Goal: Task Accomplishment & Management: Complete application form

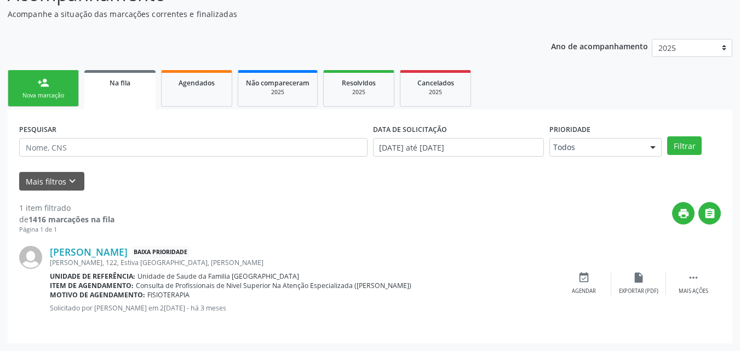
click at [41, 96] on div "Nova marcação" at bounding box center [43, 96] width 55 height 8
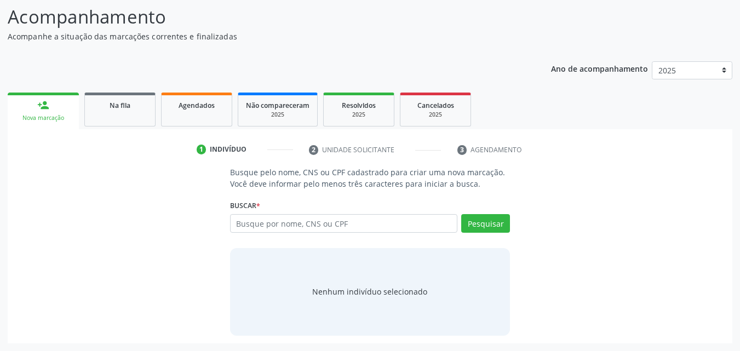
scroll to position [87, 0]
click at [260, 226] on input "text" at bounding box center [344, 223] width 228 height 19
type input "[PERSON_NAME]"
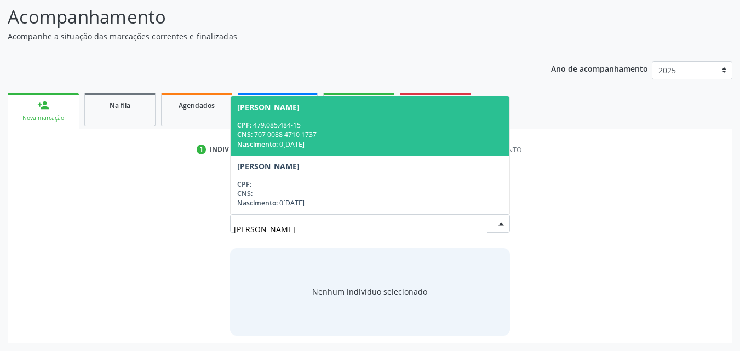
click at [271, 128] on div "CPF: 479.085.484-15" at bounding box center [370, 125] width 266 height 9
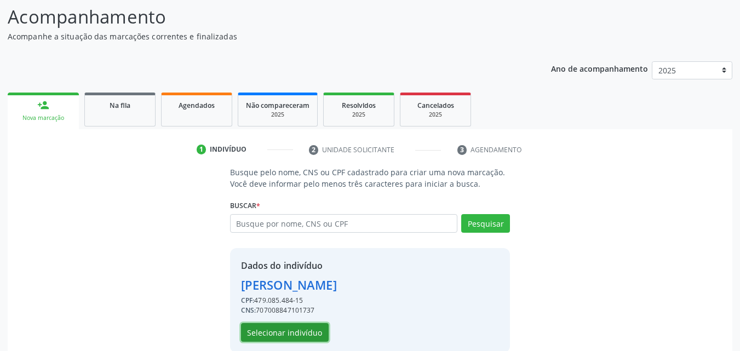
click at [287, 328] on button "Selecionar indivíduo" at bounding box center [285, 332] width 88 height 19
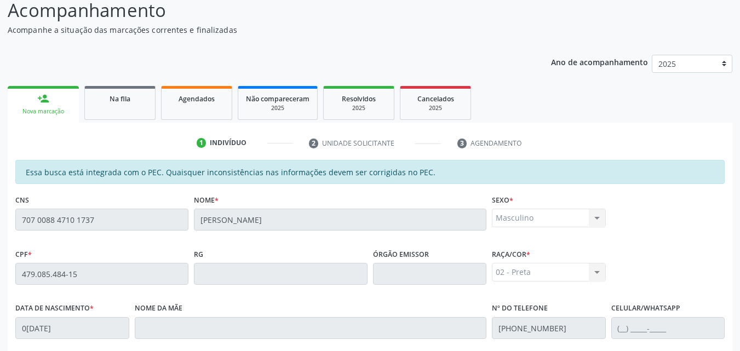
scroll to position [290, 0]
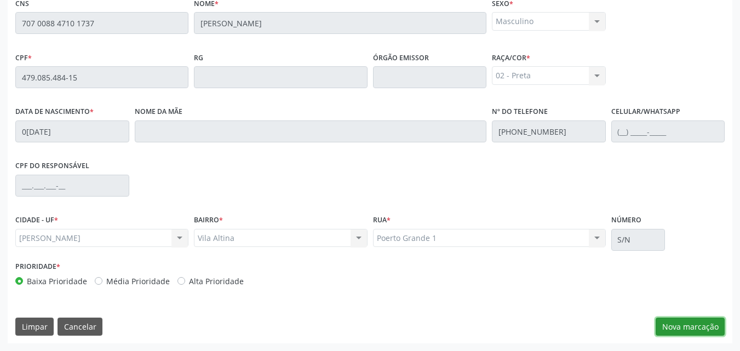
click at [697, 326] on button "Nova marcação" at bounding box center [690, 327] width 69 height 19
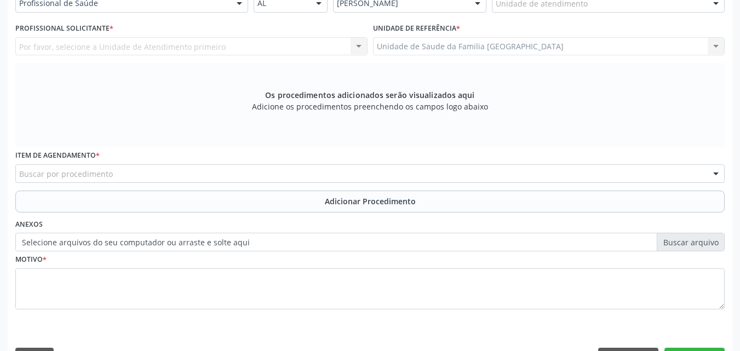
scroll to position [34, 0]
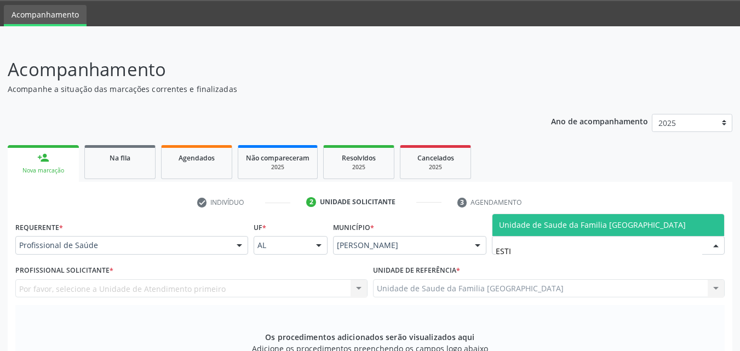
type input "ESTIV"
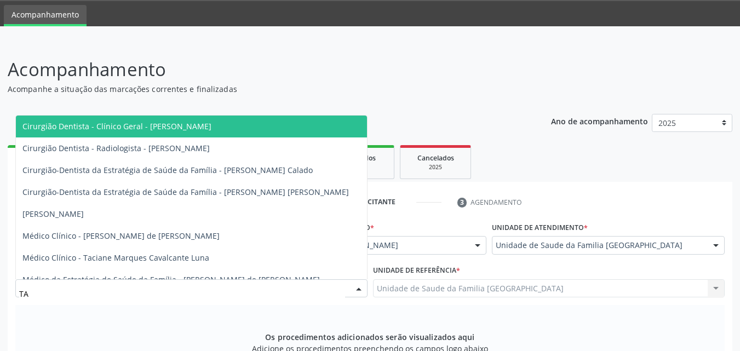
type input "TAC"
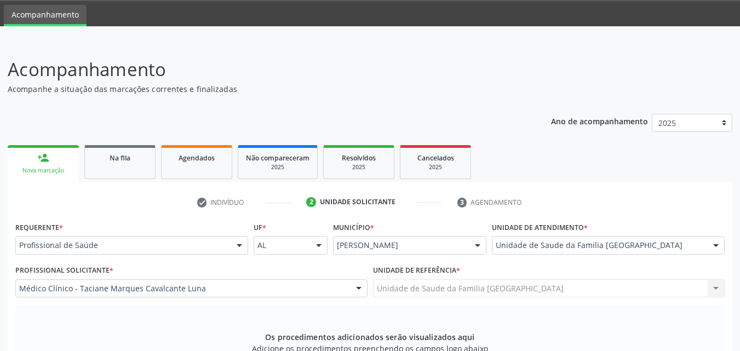
scroll to position [290, 0]
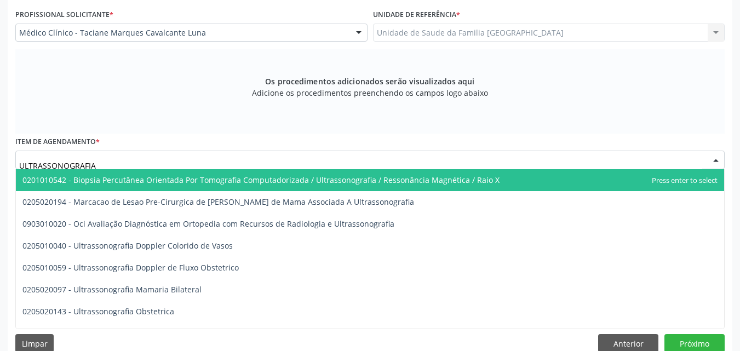
type input "ULTRASSONOGRAFIA"
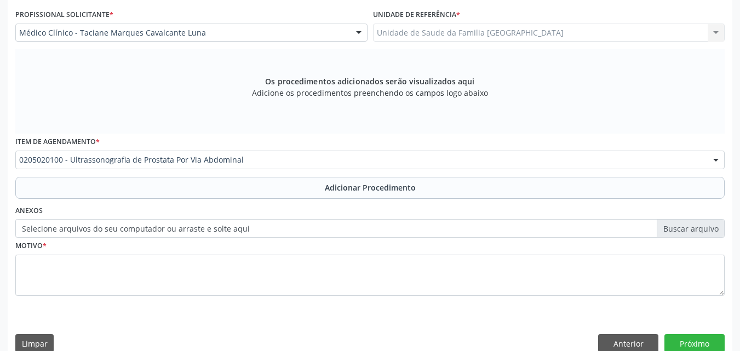
scroll to position [0, 0]
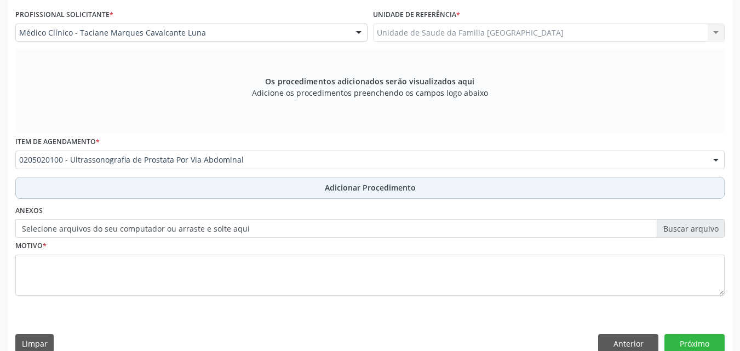
click at [123, 178] on button "Adicionar Procedimento" at bounding box center [370, 188] width 710 height 22
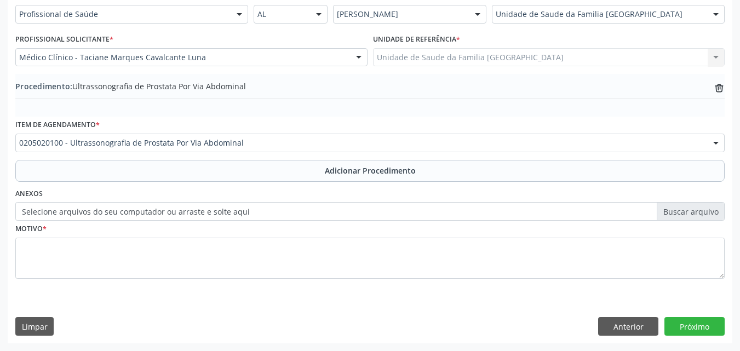
scroll to position [265, 0]
click at [121, 209] on label "Selecione arquivos do seu computador ou arraste e solte aqui" at bounding box center [370, 211] width 710 height 19
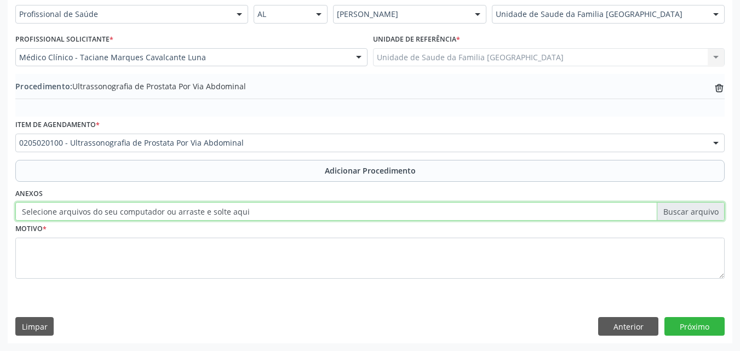
click at [121, 209] on input "Selecione arquivos do seu computador ou arraste e solte aqui" at bounding box center [370, 211] width 710 height 19
type input "C:\fakepath\1.jpg"
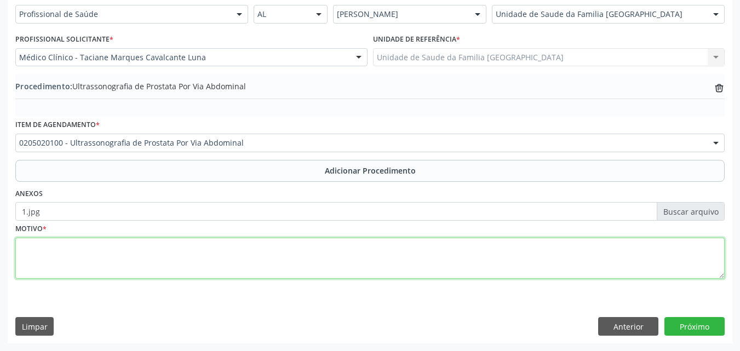
click at [105, 261] on textarea at bounding box center [370, 259] width 710 height 42
type textarea "ELEVAÇÃO DE PSA."
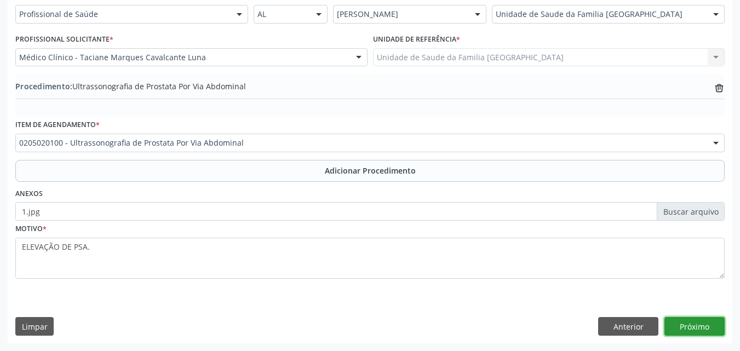
click at [676, 321] on button "Próximo" at bounding box center [695, 326] width 60 height 19
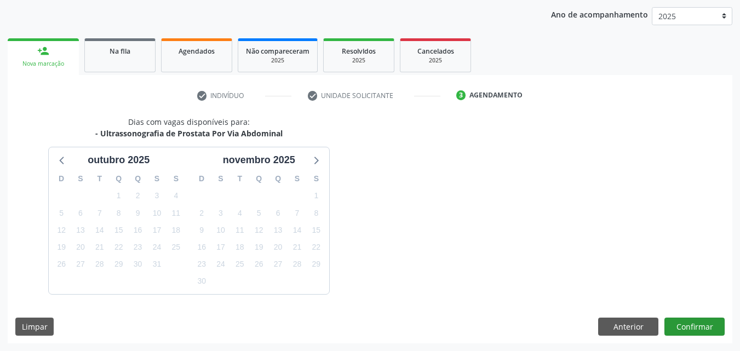
scroll to position [173, 0]
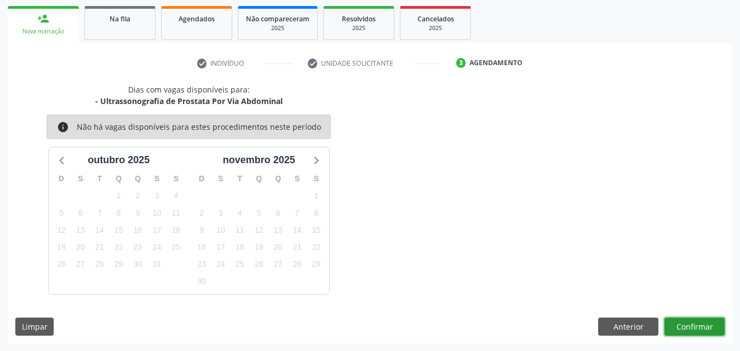
click at [678, 326] on button "Confirmar" at bounding box center [695, 327] width 60 height 19
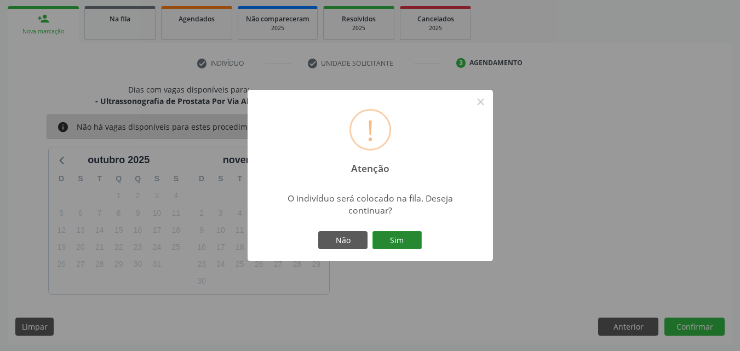
click at [392, 238] on button "Sim" at bounding box center [397, 240] width 49 height 19
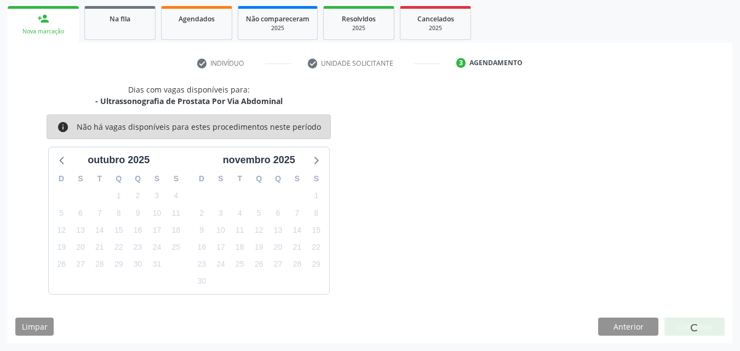
scroll to position [26, 0]
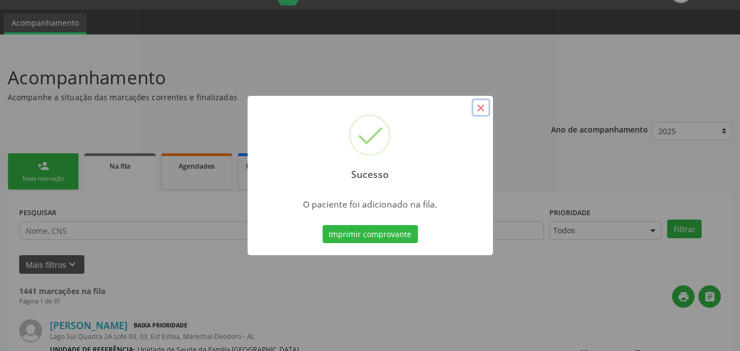
click at [478, 106] on button "×" at bounding box center [481, 108] width 19 height 19
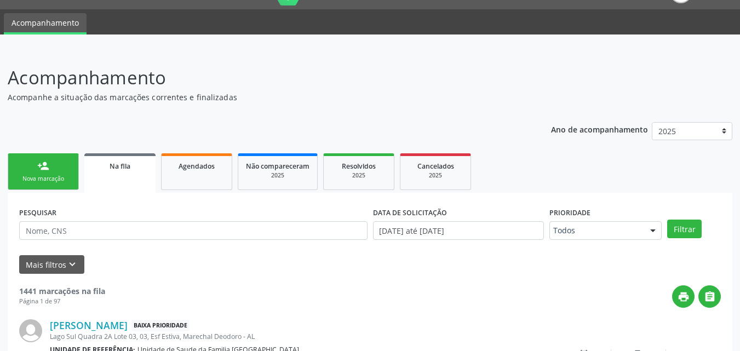
click at [45, 176] on div "Nova marcação" at bounding box center [43, 179] width 55 height 8
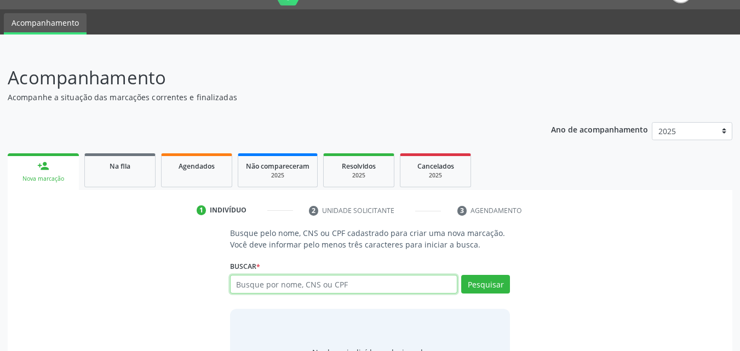
click at [248, 277] on input "text" at bounding box center [344, 284] width 228 height 19
type input "[PERSON_NAME]"
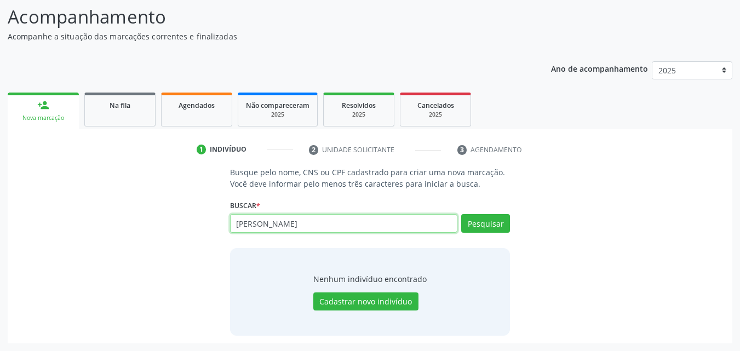
drag, startPoint x: 333, startPoint y: 229, endPoint x: 223, endPoint y: 216, distance: 110.9
click at [232, 216] on input "[PERSON_NAME]" at bounding box center [344, 223] width 228 height 19
type input "47908548415"
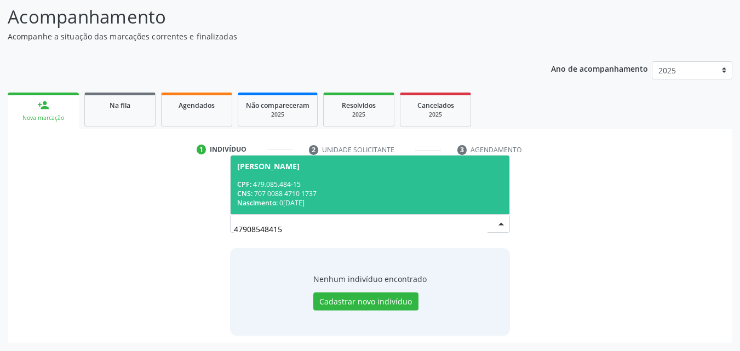
click at [355, 188] on div "CPF: 479.085.484-15" at bounding box center [370, 184] width 266 height 9
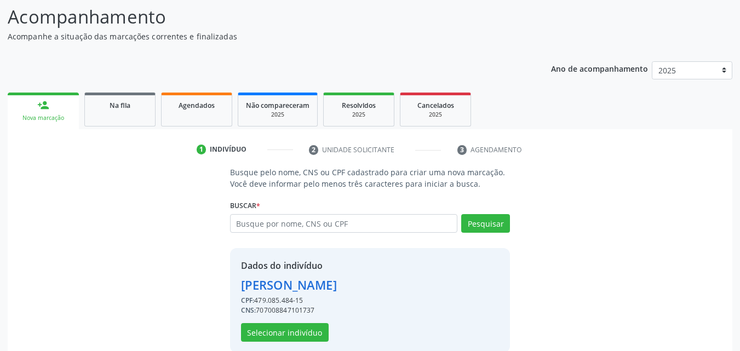
scroll to position [104, 0]
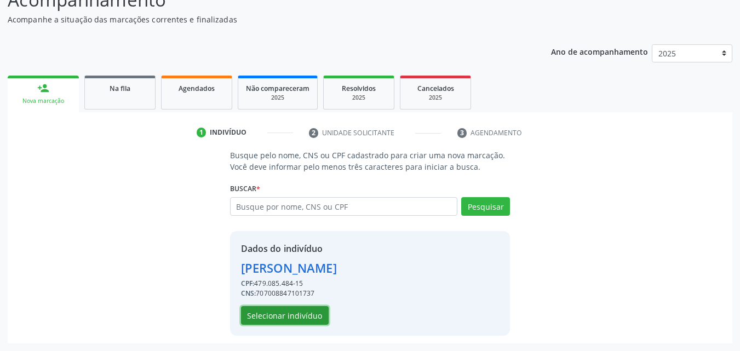
click at [298, 317] on button "Selecionar indivíduo" at bounding box center [285, 315] width 88 height 19
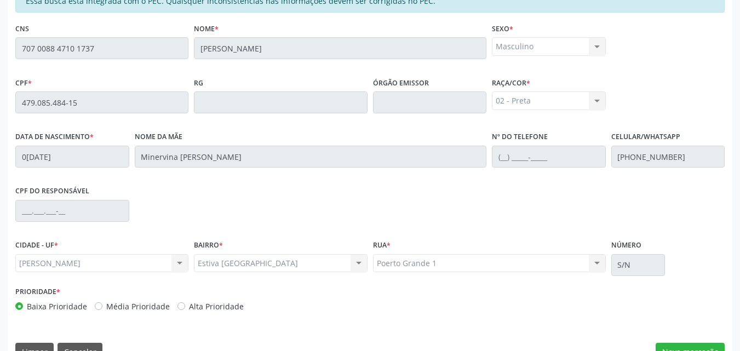
scroll to position [290, 0]
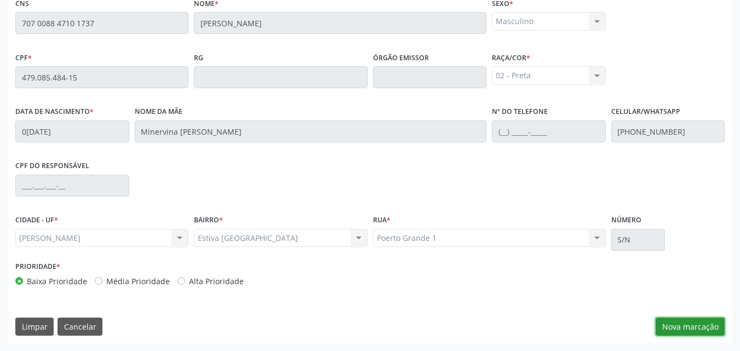
click at [700, 320] on button "Nova marcação" at bounding box center [690, 327] width 69 height 19
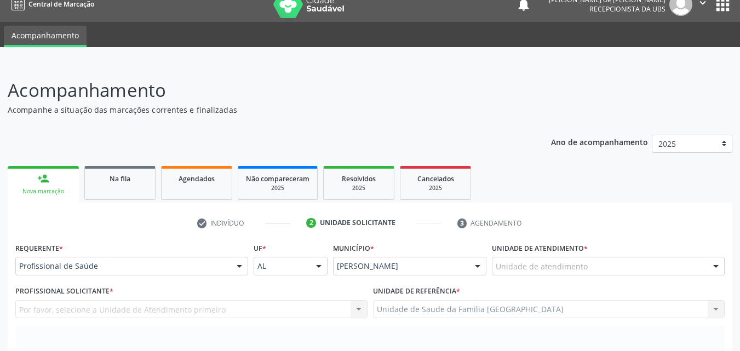
scroll to position [0, 0]
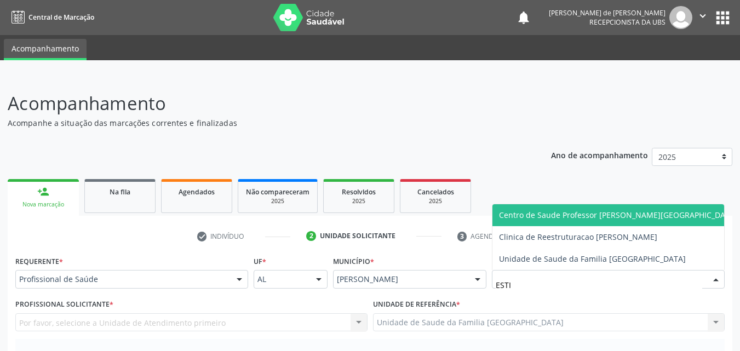
type input "ESTIV"
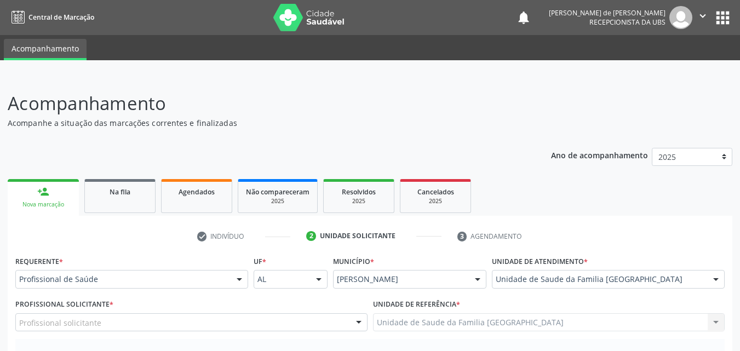
scroll to position [256, 0]
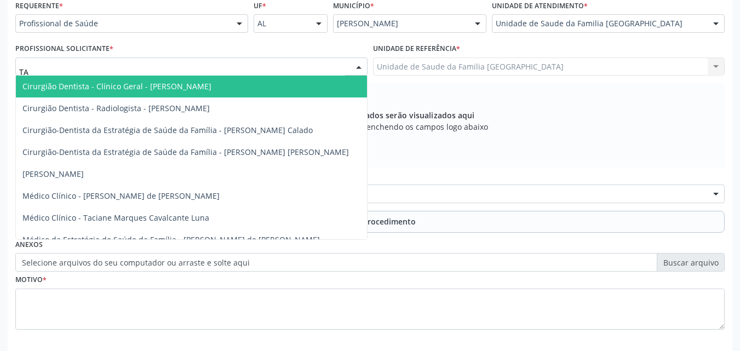
type input "TAC"
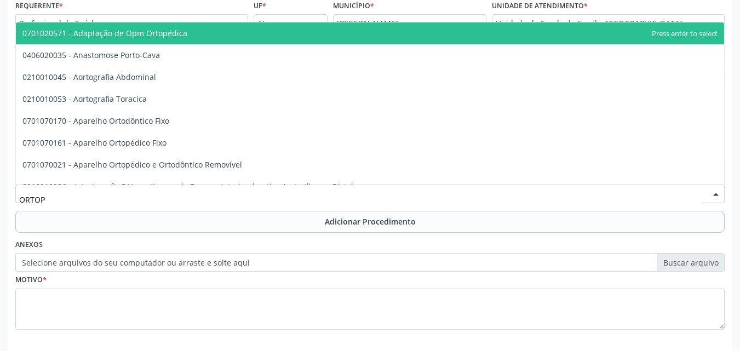
type input "ORTOPE"
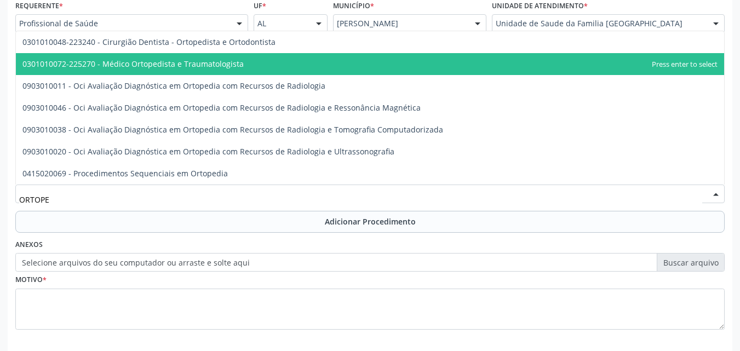
click at [156, 66] on span "0301010072-225270 - Médico Ortopedista e Traumatologista" at bounding box center [132, 64] width 221 height 10
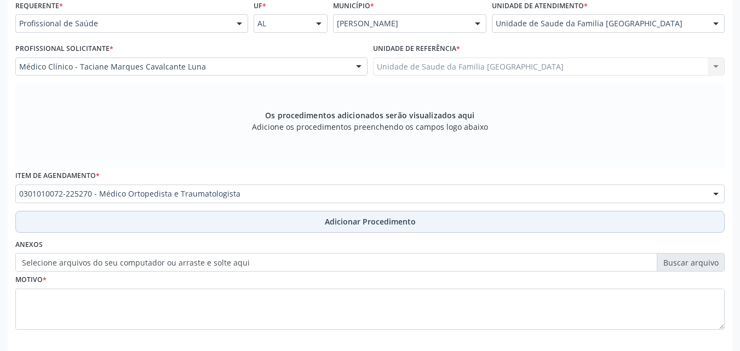
click at [126, 215] on button "Adicionar Procedimento" at bounding box center [370, 222] width 710 height 22
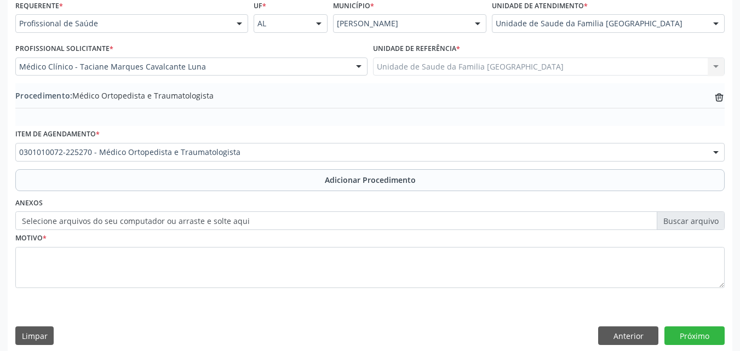
click at [117, 228] on label "Selecione arquivos do seu computador ou arraste e solte aqui" at bounding box center [370, 221] width 710 height 19
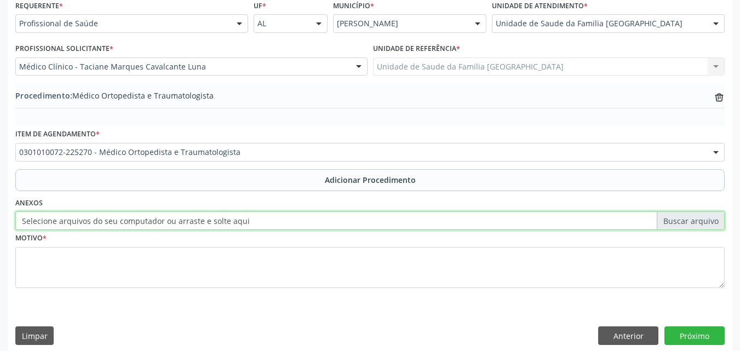
click at [117, 228] on input "Selecione arquivos do seu computador ou arraste e solte aqui" at bounding box center [370, 221] width 710 height 19
type input "C:\fakepath\2.jpg"
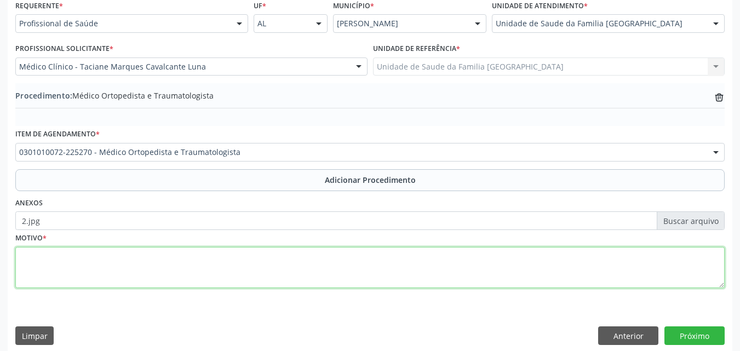
click at [109, 267] on textarea at bounding box center [370, 268] width 710 height 42
type textarea "M713-OUTROS CISTOS DE BOLSA SINOVIAL."
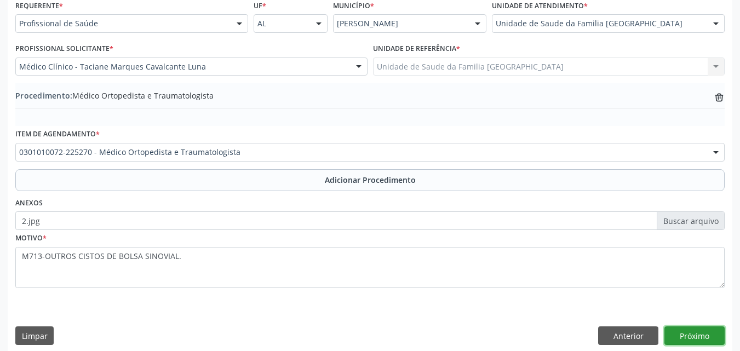
click at [714, 340] on button "Próximo" at bounding box center [695, 336] width 60 height 19
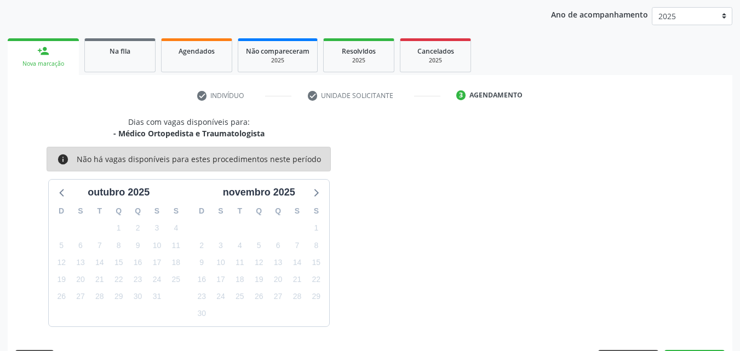
scroll to position [173, 0]
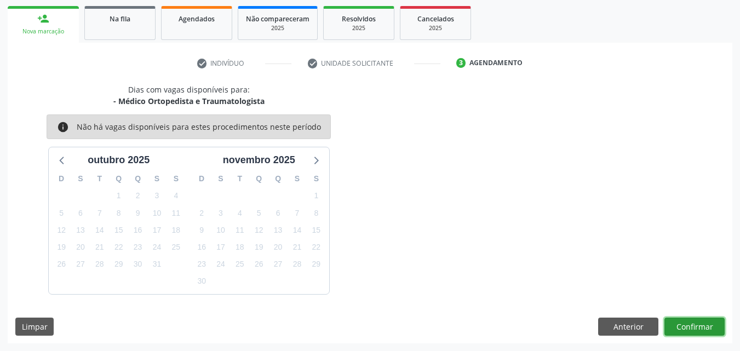
click at [702, 328] on button "Confirmar" at bounding box center [695, 327] width 60 height 19
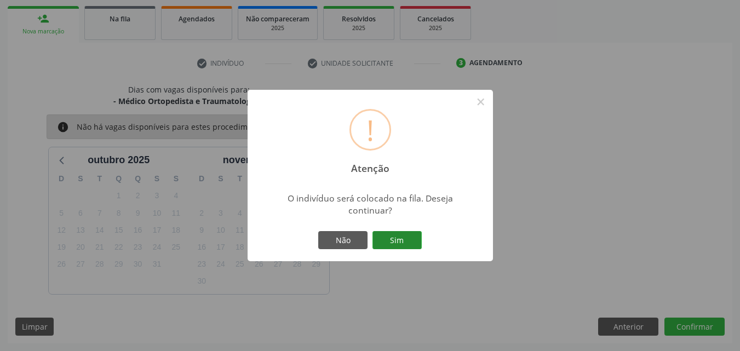
click at [378, 241] on button "Sim" at bounding box center [397, 240] width 49 height 19
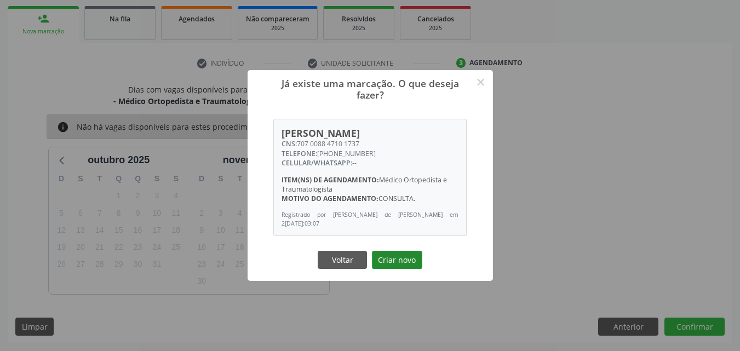
click at [394, 253] on button "Criar novo" at bounding box center [397, 260] width 50 height 19
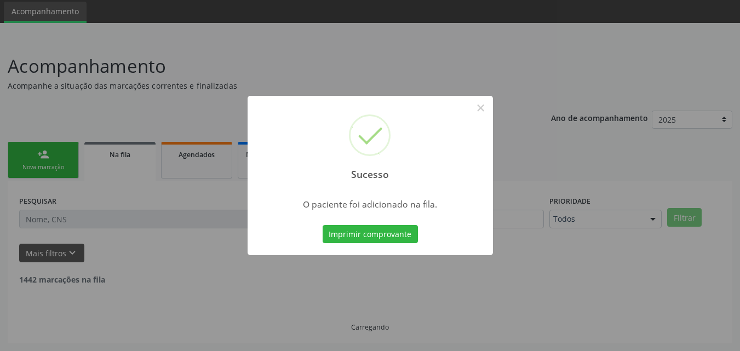
scroll to position [26, 0]
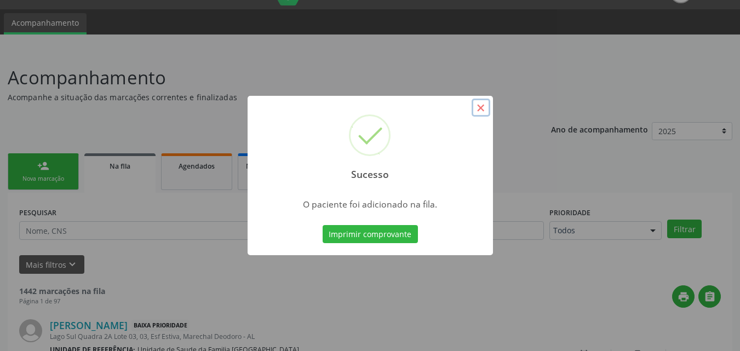
click at [483, 109] on button "×" at bounding box center [481, 108] width 19 height 19
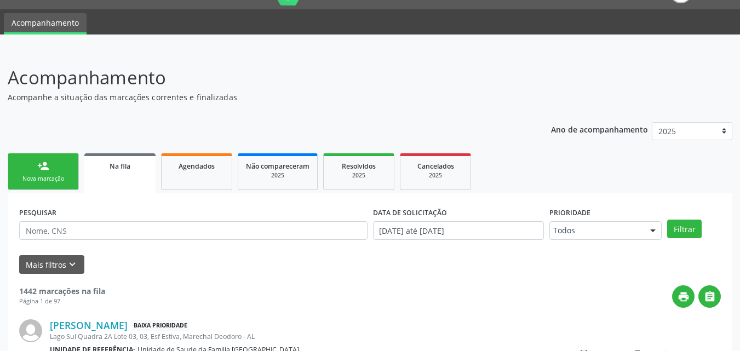
drag, startPoint x: 59, startPoint y: 170, endPoint x: 70, endPoint y: 179, distance: 14.5
click at [58, 170] on link "person_add Nova marcação" at bounding box center [43, 171] width 71 height 37
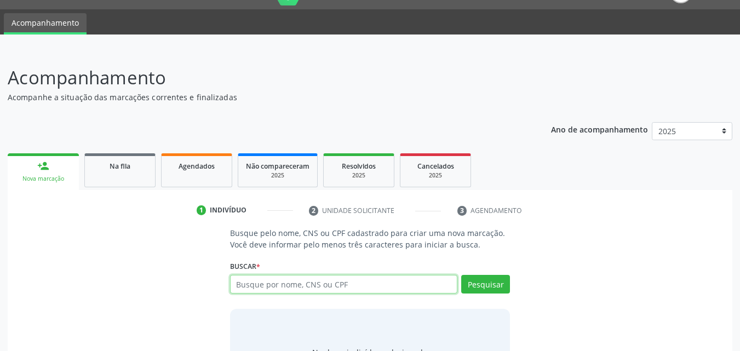
click at [243, 278] on input "text" at bounding box center [344, 284] width 228 height 19
type input "K"
type input "[PERSON_NAME]"
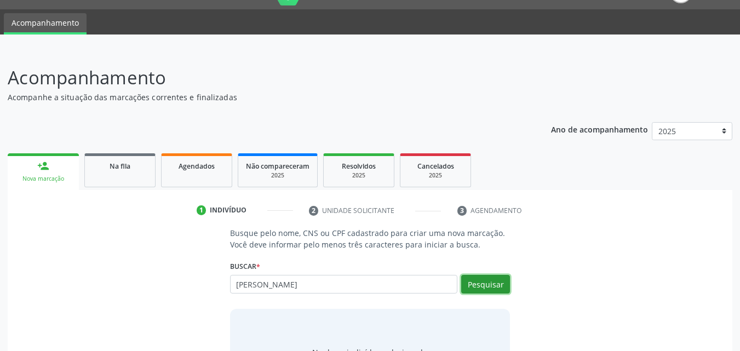
click at [481, 286] on button "Pesquisar" at bounding box center [485, 284] width 49 height 19
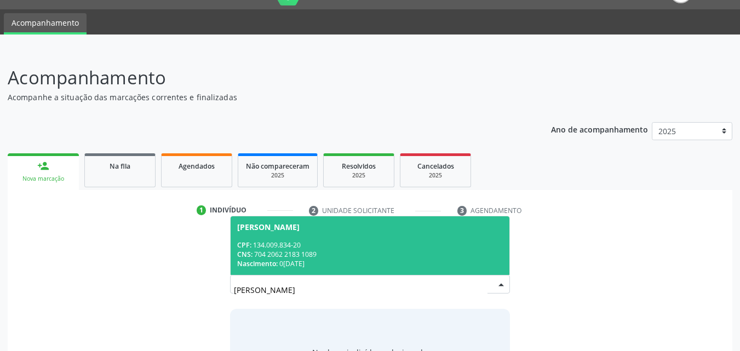
click at [332, 242] on div "CPF: 134.009.834-20" at bounding box center [370, 245] width 266 height 9
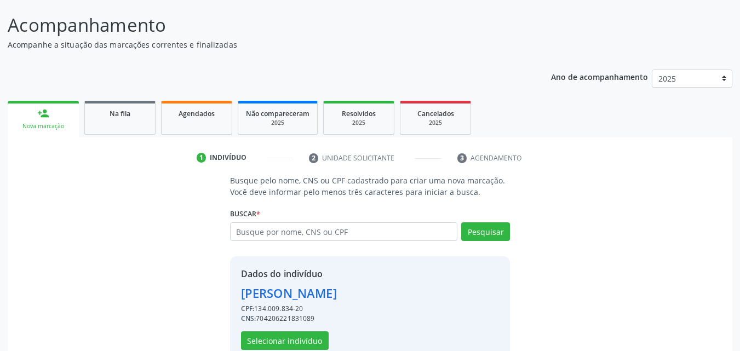
scroll to position [104, 0]
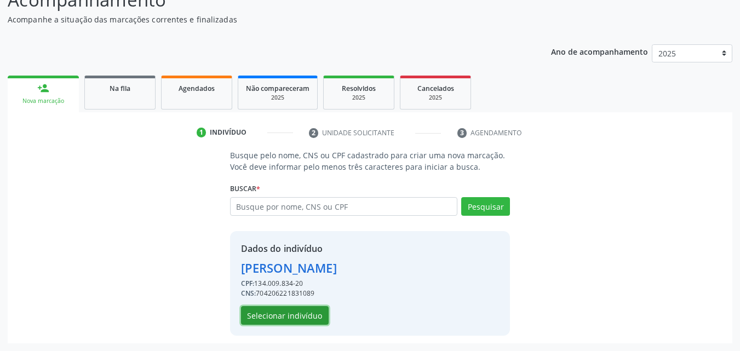
click at [298, 316] on button "Selecionar indivíduo" at bounding box center [285, 315] width 88 height 19
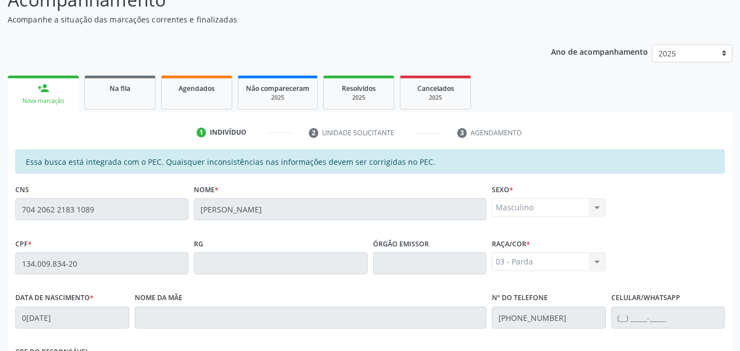
scroll to position [290, 0]
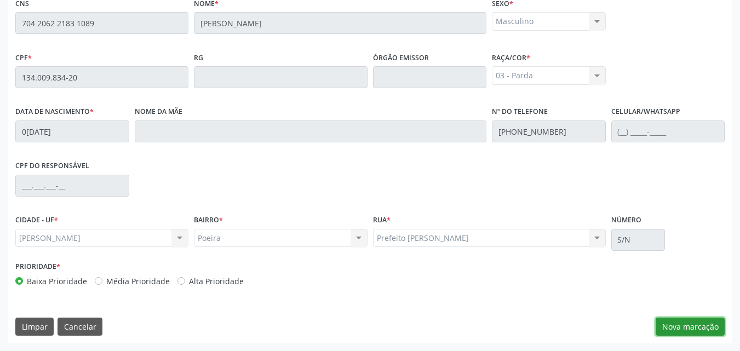
click at [691, 324] on button "Nova marcação" at bounding box center [690, 327] width 69 height 19
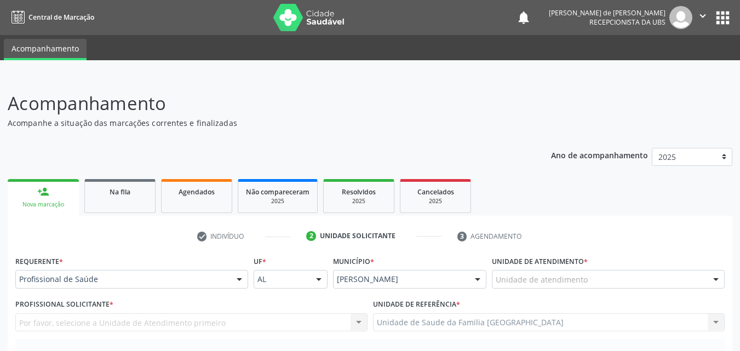
scroll to position [256, 0]
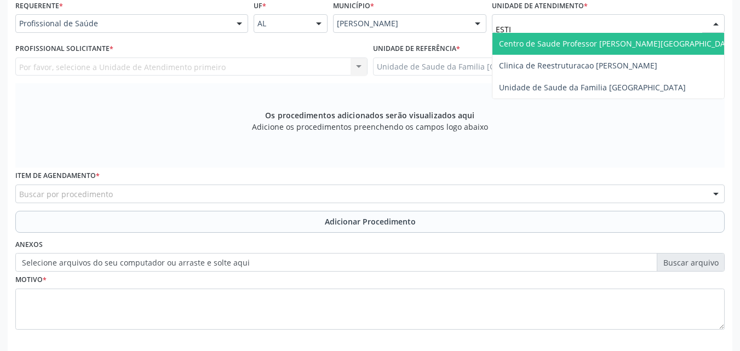
type input "ESTIV"
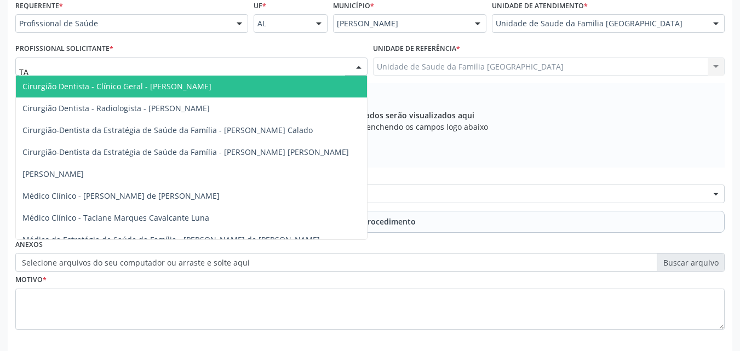
type input "TAC"
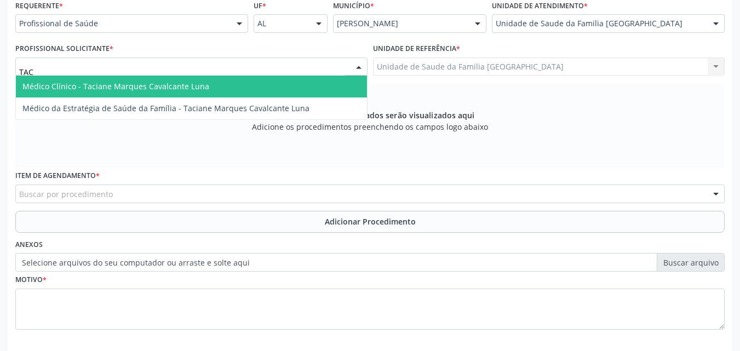
click at [69, 83] on span "Médico Clínico - Taciane Marques Cavalcante Luna" at bounding box center [115, 86] width 187 height 10
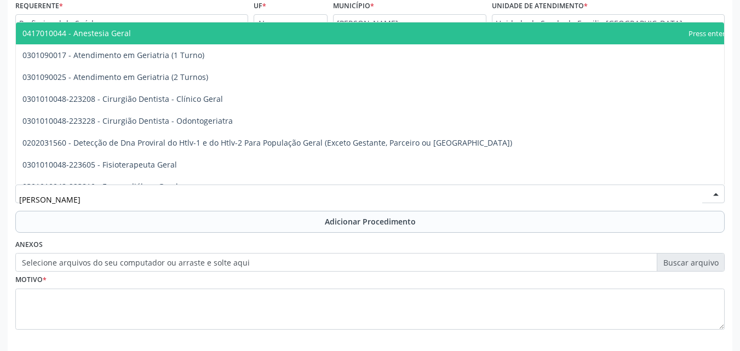
type input "GERIA"
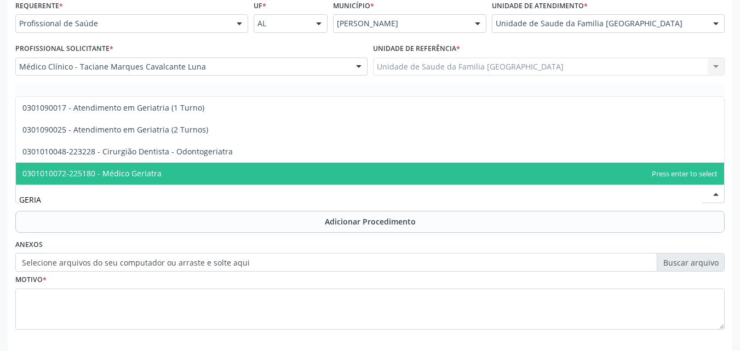
click at [156, 171] on span "0301010072-225180 - Médico Geriatra" at bounding box center [91, 173] width 139 height 10
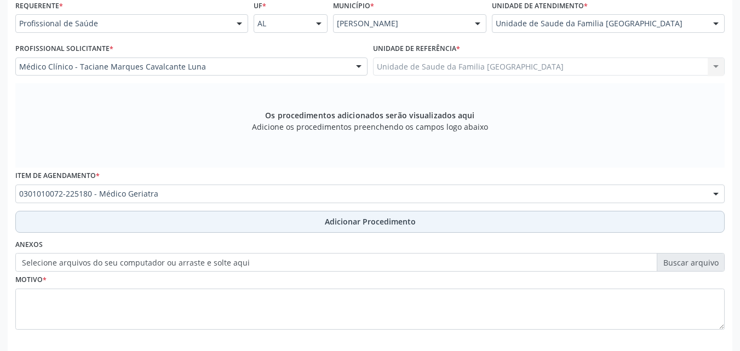
click at [165, 220] on button "Adicionar Procedimento" at bounding box center [370, 222] width 710 height 22
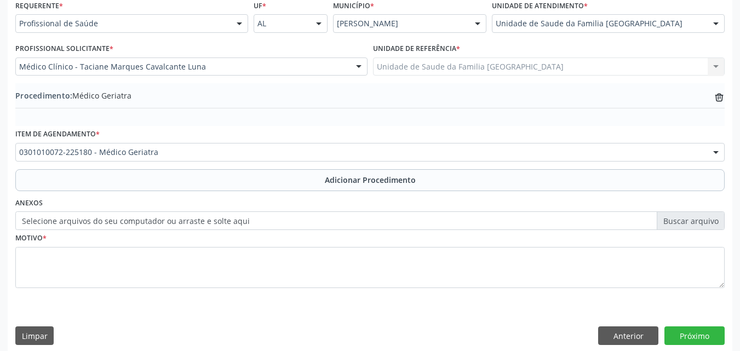
click at [158, 224] on label "Selecione arquivos do seu computador ou arraste e solte aqui" at bounding box center [370, 221] width 710 height 19
click at [158, 224] on input "Selecione arquivos do seu computador ou arraste e solte aqui" at bounding box center [370, 221] width 710 height 19
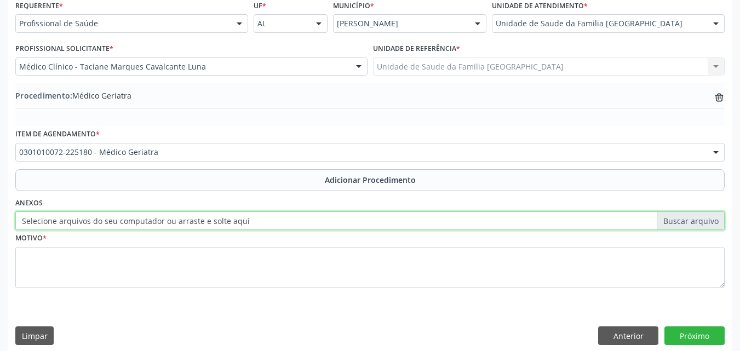
type input "C:\fakepath\3.jpg"
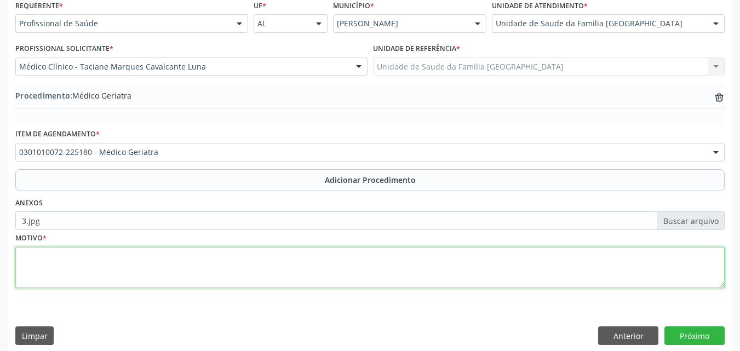
click at [147, 259] on textarea at bounding box center [370, 268] width 710 height 42
type textarea "R41-OUTROS SINTOMAS E SINAIS RELATIVOS A FUNÇÃO COGNITIVA E A CONSCIENCIA."
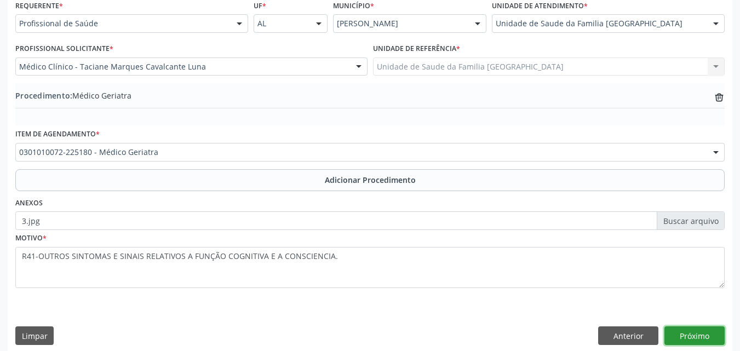
click at [696, 338] on button "Próximo" at bounding box center [695, 336] width 60 height 19
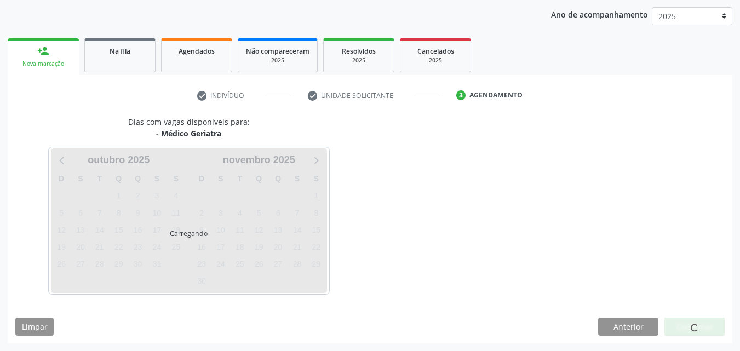
scroll to position [173, 0]
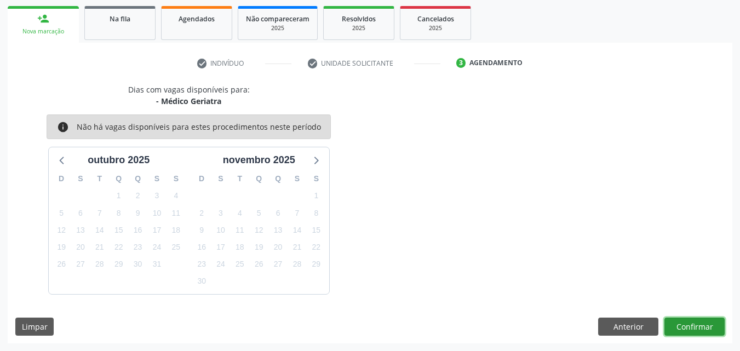
click at [700, 328] on button "Confirmar" at bounding box center [695, 327] width 60 height 19
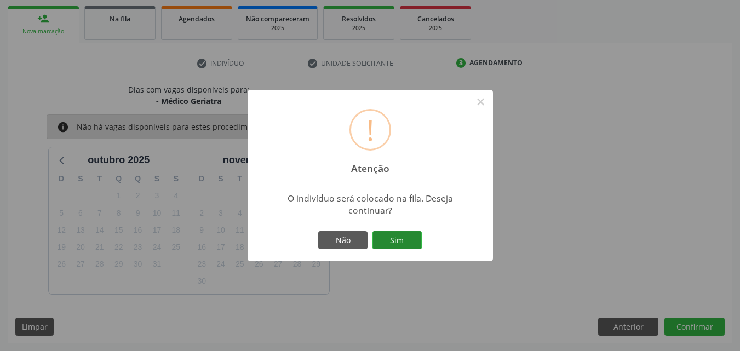
click at [387, 239] on button "Sim" at bounding box center [397, 240] width 49 height 19
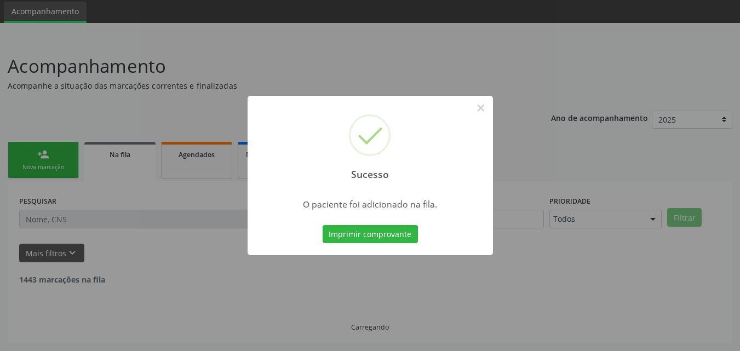
scroll to position [26, 0]
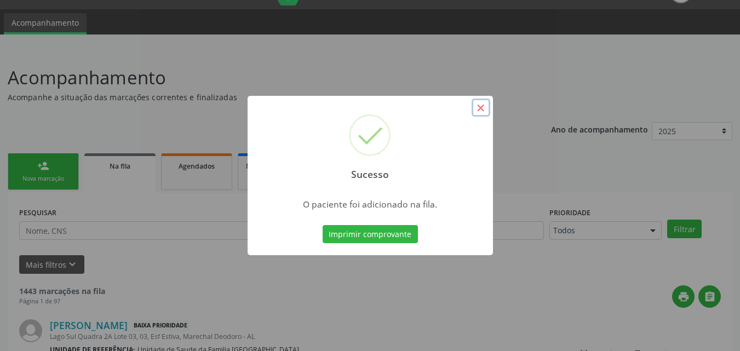
click at [483, 109] on button "×" at bounding box center [481, 108] width 19 height 19
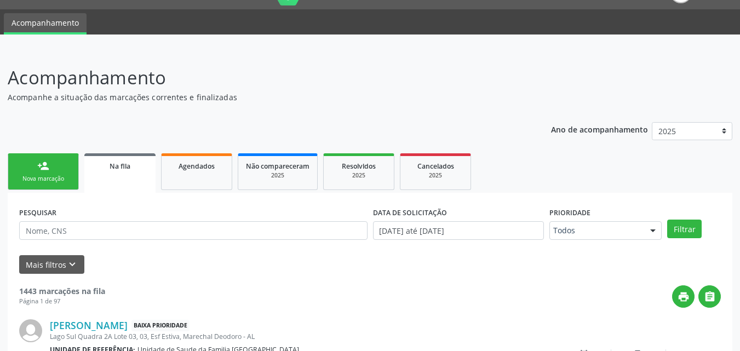
click at [53, 166] on link "person_add Nova marcação" at bounding box center [43, 171] width 71 height 37
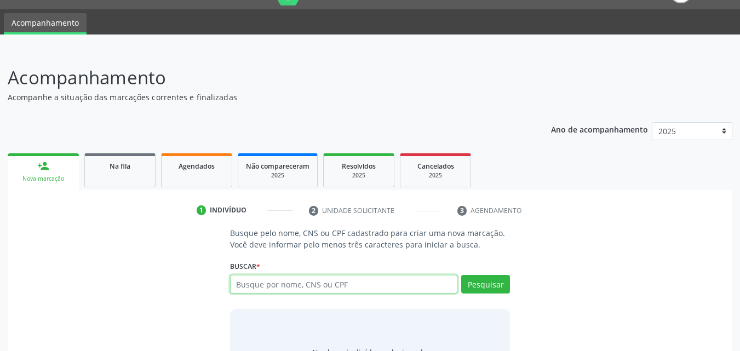
click at [306, 281] on input "text" at bounding box center [344, 284] width 228 height 19
type input "[PERSON_NAME]"
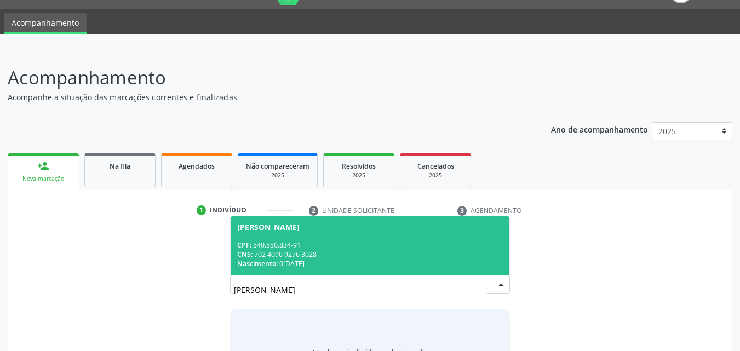
click at [304, 248] on div "CPF: 540.550.834-91" at bounding box center [370, 245] width 266 height 9
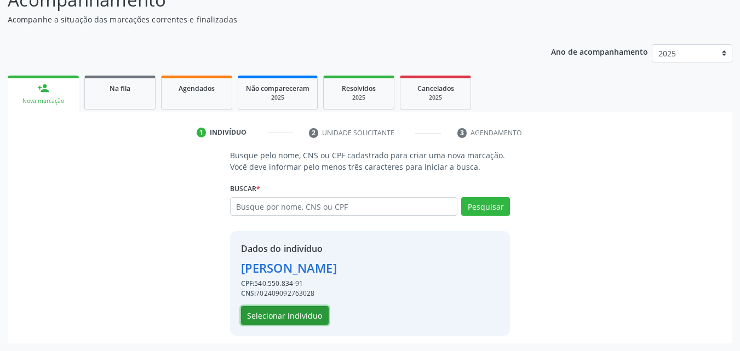
click at [298, 315] on button "Selecionar indivíduo" at bounding box center [285, 315] width 88 height 19
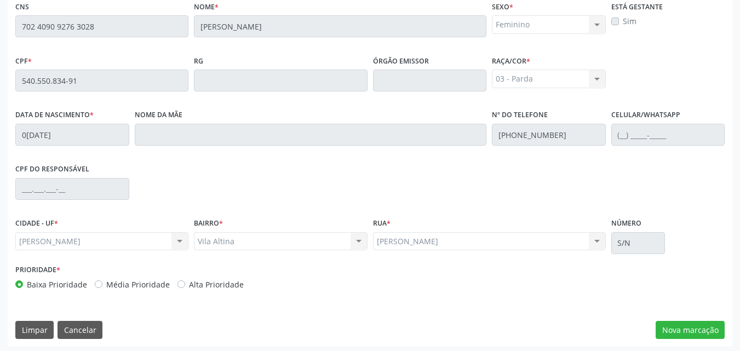
scroll to position [290, 0]
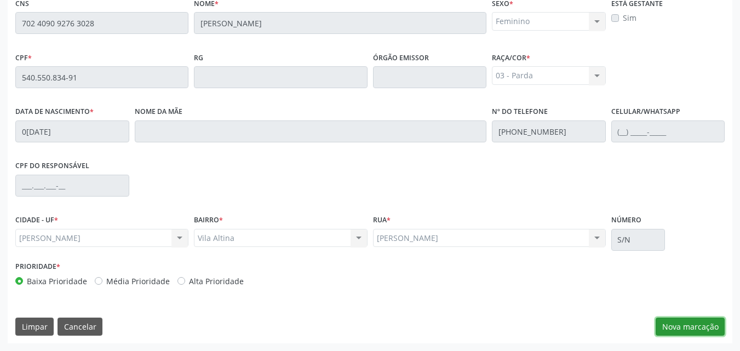
click at [670, 329] on button "Nova marcação" at bounding box center [690, 327] width 69 height 19
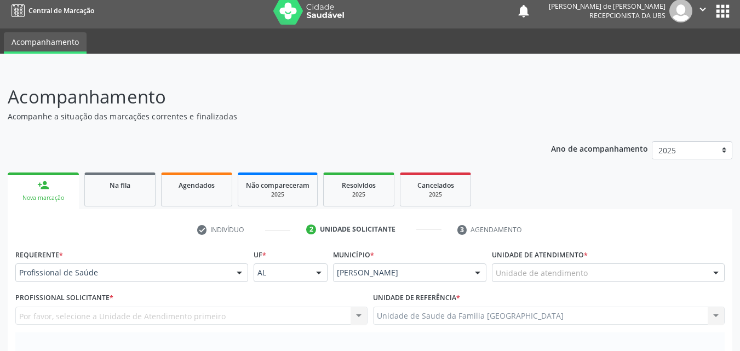
scroll to position [0, 0]
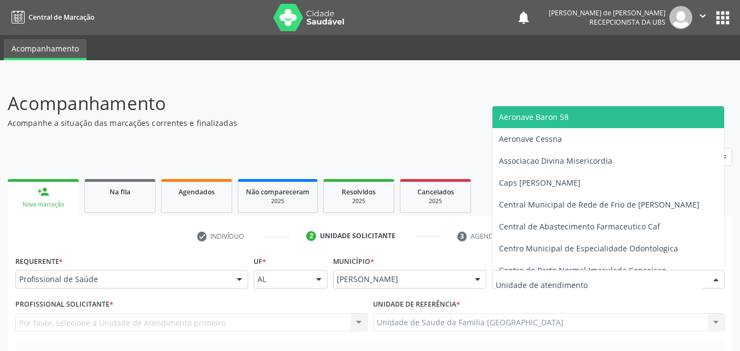
click at [550, 272] on div at bounding box center [608, 279] width 233 height 19
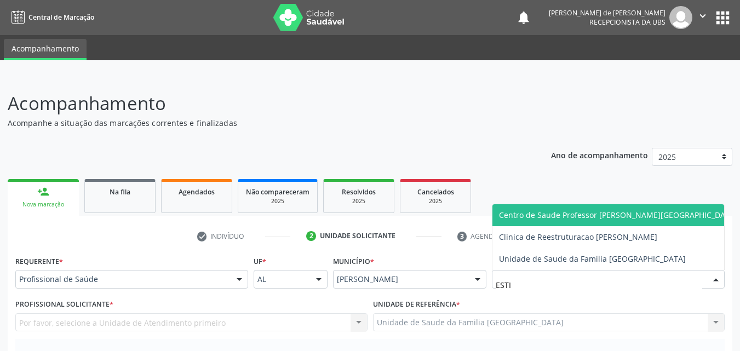
type input "ESTIV"
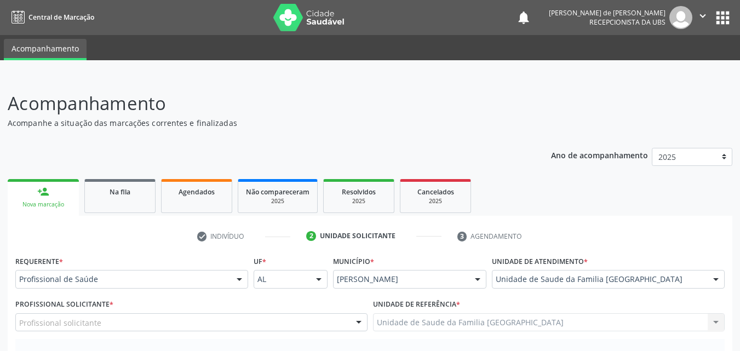
scroll to position [256, 0]
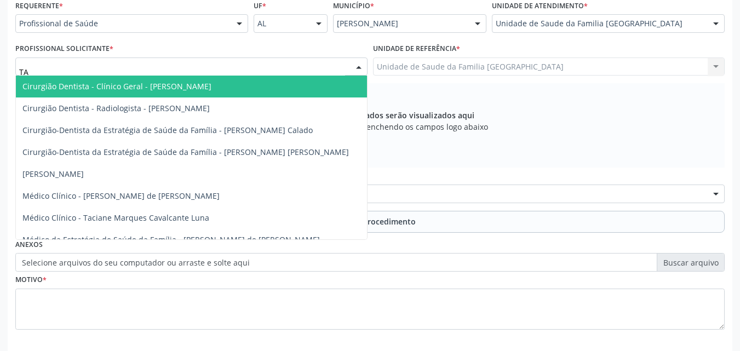
type input "TAC"
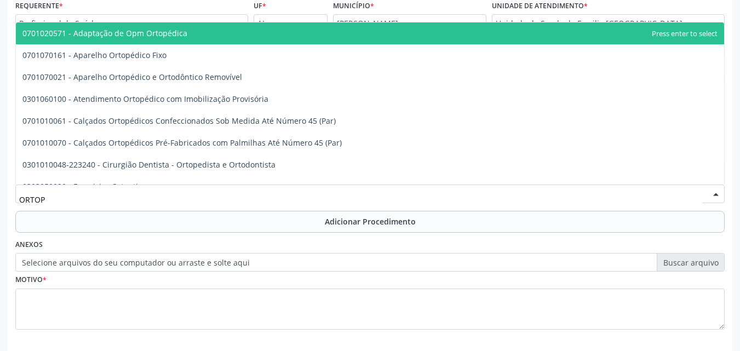
type input "ORTOPE"
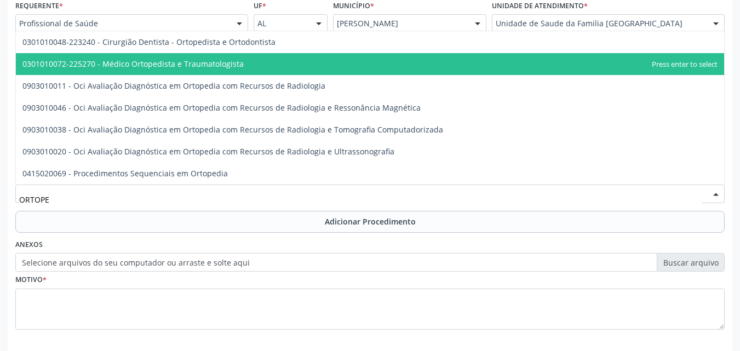
click at [109, 68] on span "0301010072-225270 - Médico Ortopedista e Traumatologista" at bounding box center [132, 64] width 221 height 10
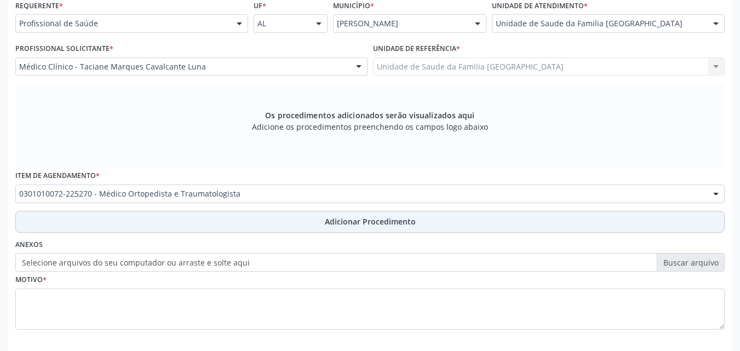
click at [95, 227] on button "Adicionar Procedimento" at bounding box center [370, 222] width 710 height 22
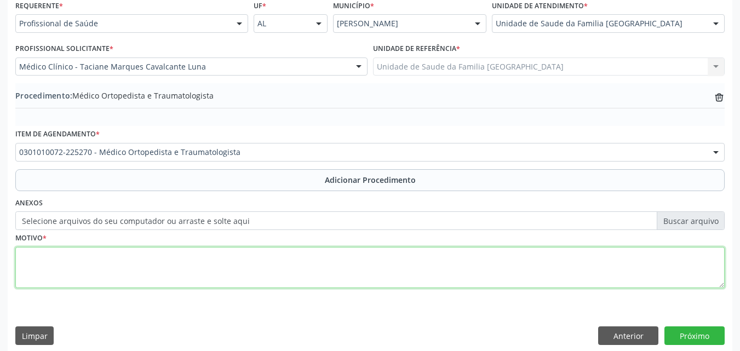
click at [86, 265] on textarea at bounding box center [370, 268] width 710 height 42
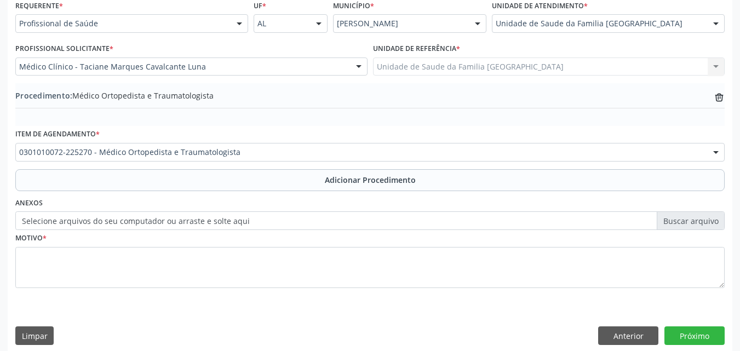
click at [102, 227] on label "Selecione arquivos do seu computador ou arraste e solte aqui" at bounding box center [370, 221] width 710 height 19
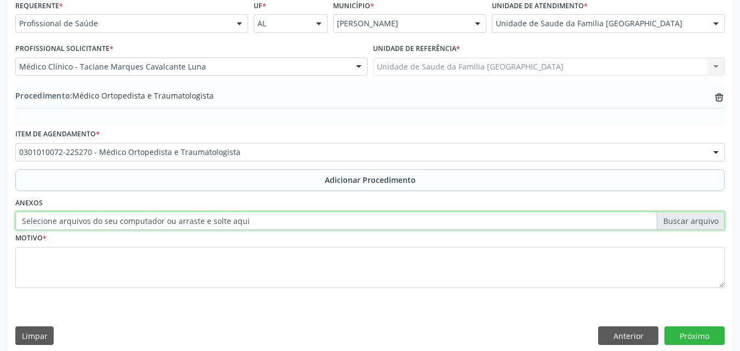
click at [102, 227] on input "Selecione arquivos do seu computador ou arraste e solte aqui" at bounding box center [370, 221] width 710 height 19
type input "C:\fakepath\4.jpg"
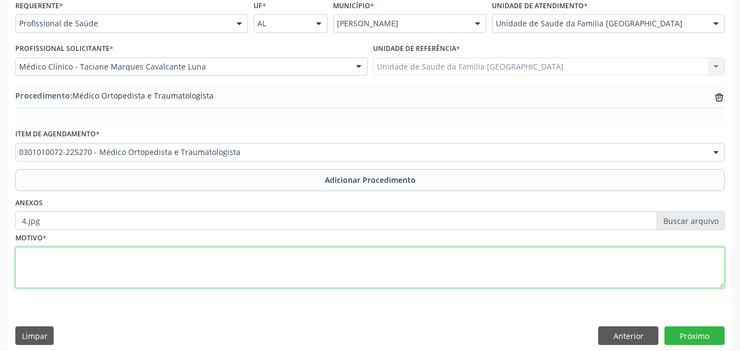
click at [184, 263] on textarea at bounding box center [370, 268] width 710 height 42
type textarea "M253-DERRAME ARTICULAR."
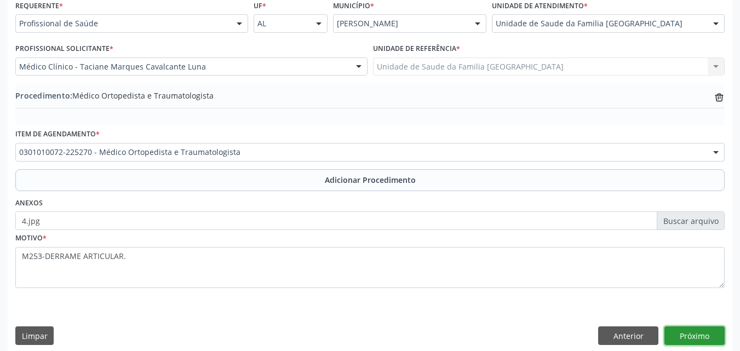
click at [707, 339] on button "Próximo" at bounding box center [695, 336] width 60 height 19
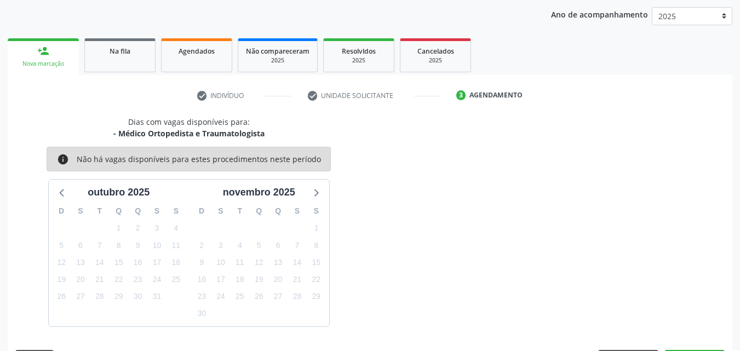
scroll to position [173, 0]
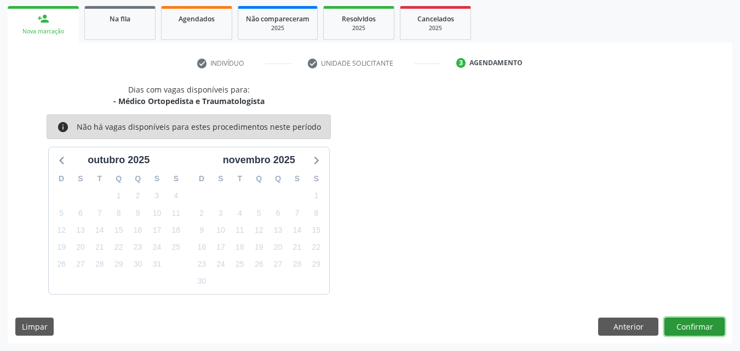
click at [701, 329] on button "Confirmar" at bounding box center [695, 327] width 60 height 19
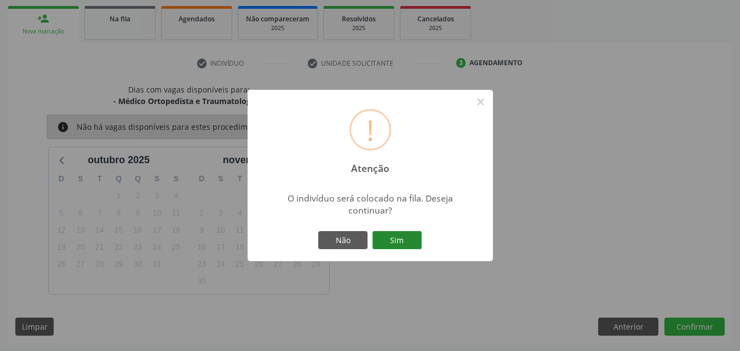
click at [409, 238] on button "Sim" at bounding box center [397, 240] width 49 height 19
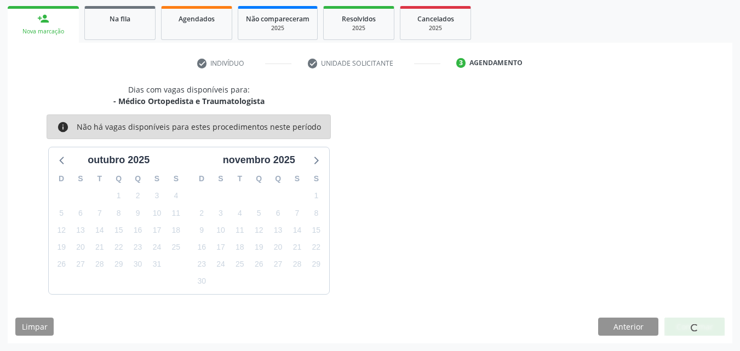
scroll to position [26, 0]
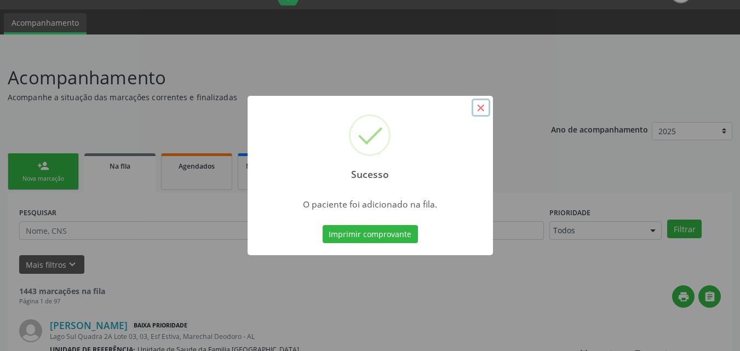
click at [482, 104] on button "×" at bounding box center [481, 108] width 19 height 19
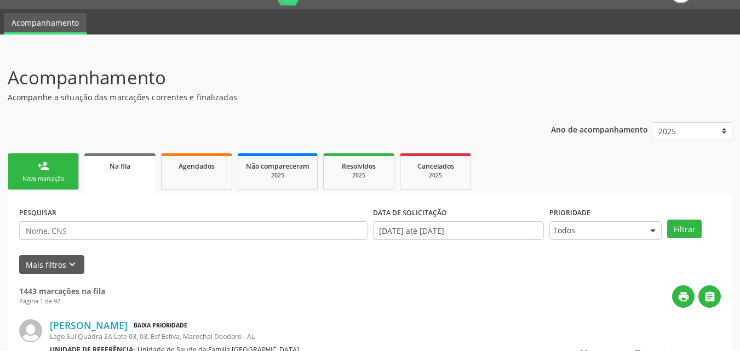
click at [47, 162] on div "person_add" at bounding box center [43, 166] width 12 height 12
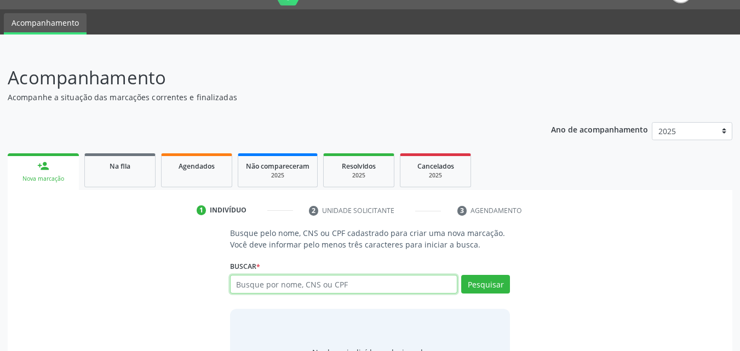
click at [298, 282] on input "text" at bounding box center [344, 284] width 228 height 19
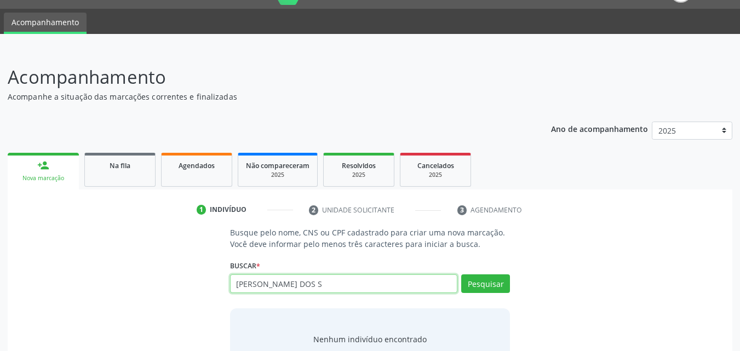
scroll to position [87, 0]
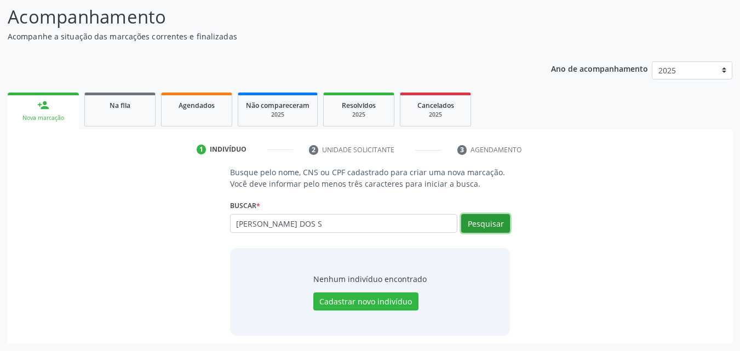
click at [475, 225] on button "Pesquisar" at bounding box center [485, 223] width 49 height 19
click at [503, 216] on button "Pesquisar" at bounding box center [485, 223] width 49 height 19
click at [471, 229] on button "Pesquisar" at bounding box center [485, 223] width 49 height 19
click at [367, 226] on input "[PERSON_NAME] DOS S" at bounding box center [344, 223] width 228 height 19
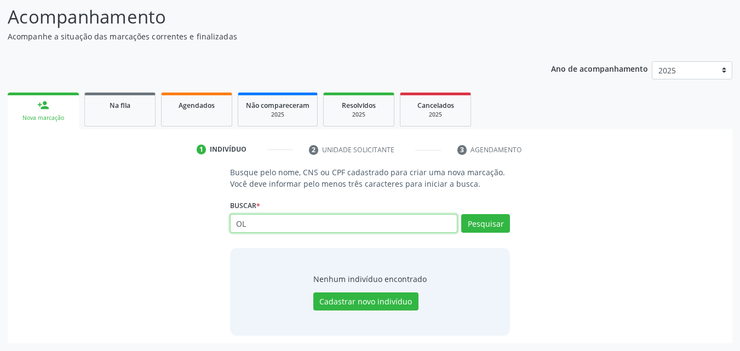
type input "O"
